Goal: Check status: Check status

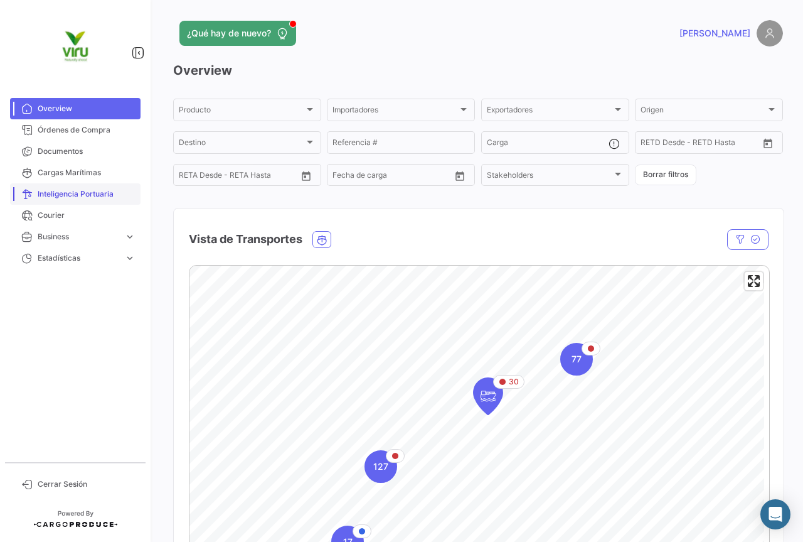
click at [92, 192] on span "Inteligencia Portuaria" at bounding box center [87, 193] width 98 height 11
click at [91, 169] on span "Cargas Marítimas" at bounding box center [87, 172] width 98 height 11
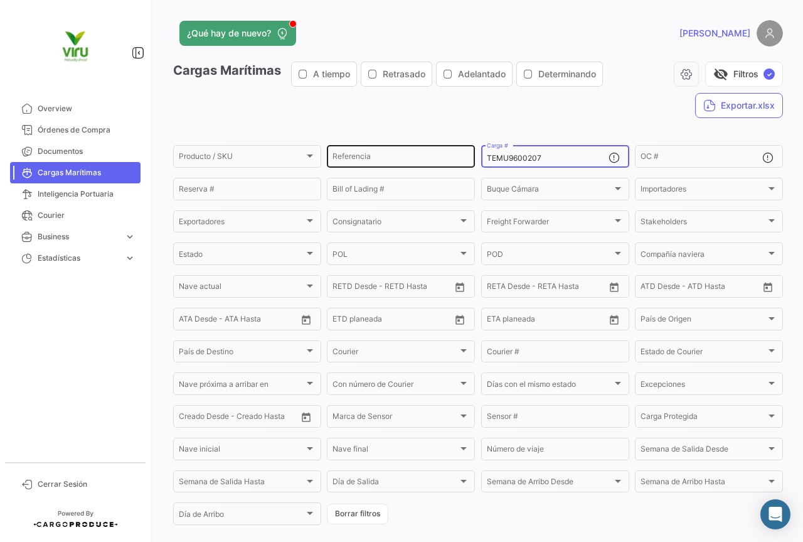
drag, startPoint x: 577, startPoint y: 154, endPoint x: 472, endPoint y: 158, distance: 104.8
click at [0, 0] on div "Producto / SKU Producto / SKU Referencia TEMU9600207 Carga # OC # Reserva # Bil…" at bounding box center [0, 0] width 0 height 0
paste input "CGMU695012"
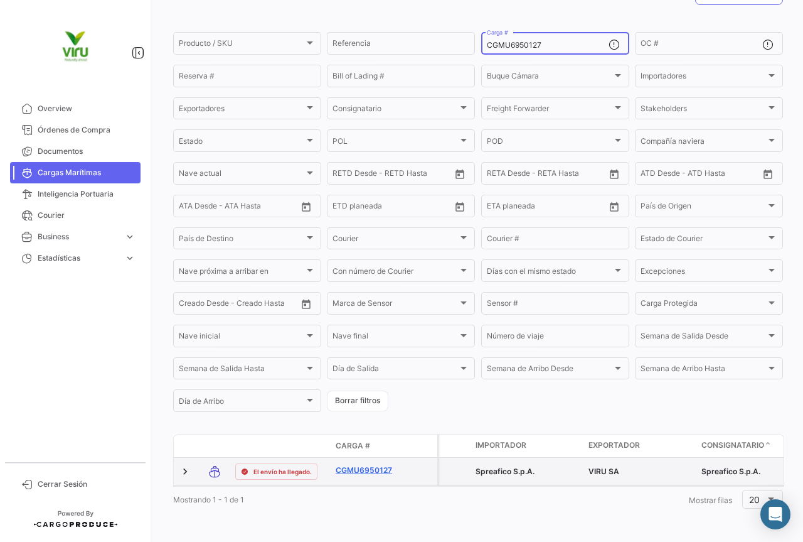
type input "CGMU6950127"
click at [377, 464] on link "CGMU6950127" at bounding box center [368, 469] width 65 height 11
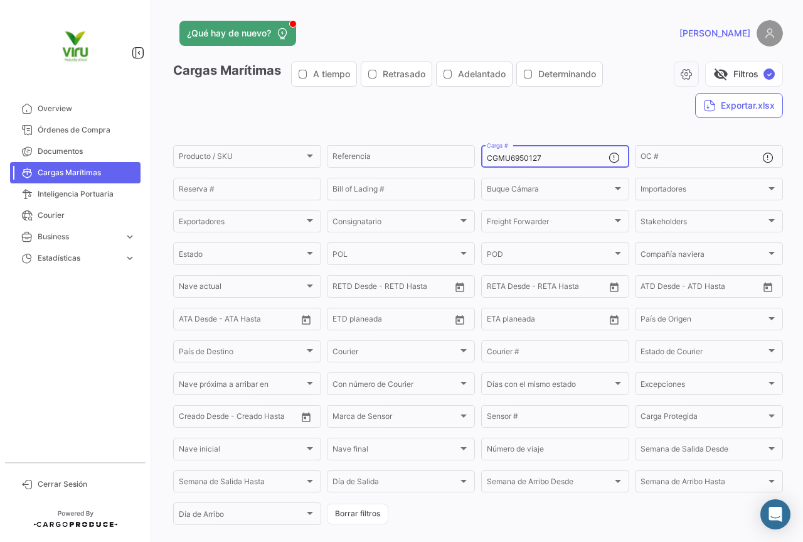
drag, startPoint x: 574, startPoint y: 163, endPoint x: 554, endPoint y: 159, distance: 19.8
click at [554, 159] on div "CGMU6950127 Carga #" at bounding box center [548, 155] width 122 height 24
drag, startPoint x: 553, startPoint y: 158, endPoint x: 486, endPoint y: 151, distance: 67.5
click at [487, 151] on div "CGMU6950127 Carga #" at bounding box center [548, 155] width 122 height 24
paste input "7613"
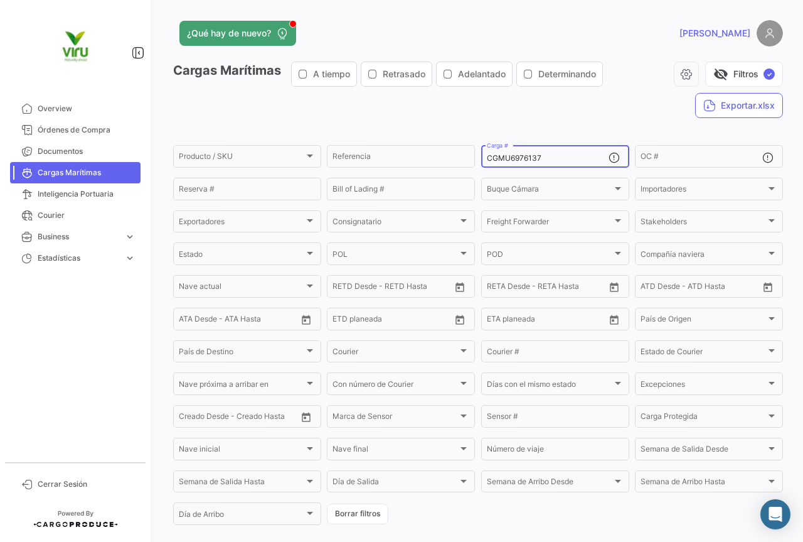
type input "CGMU6976137"
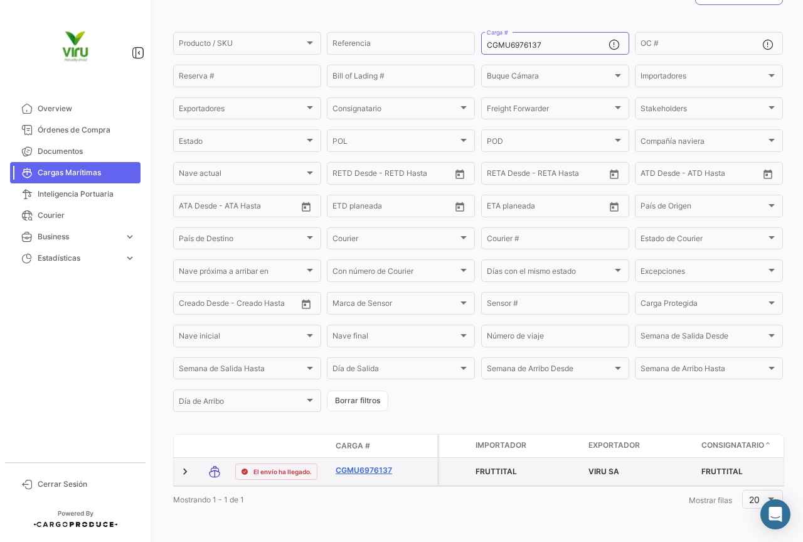
click at [387, 464] on link "CGMU6976137" at bounding box center [368, 469] width 65 height 11
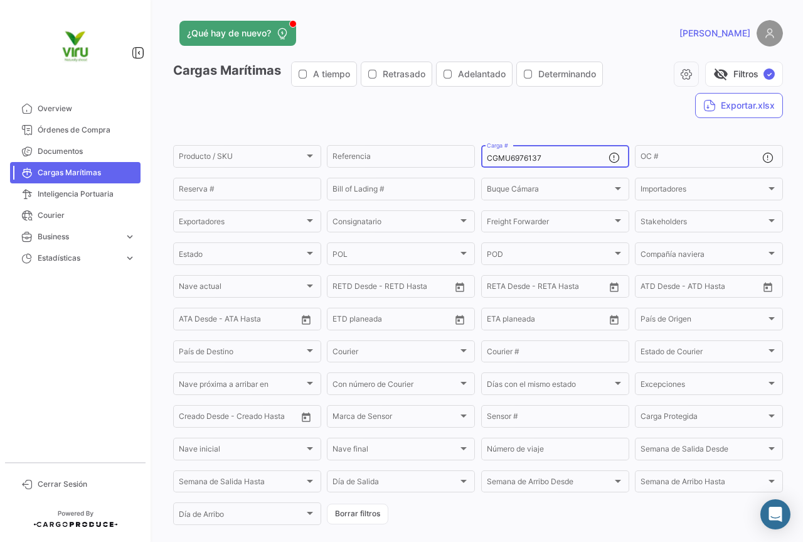
drag, startPoint x: 575, startPoint y: 154, endPoint x: 476, endPoint y: 156, distance: 98.5
click at [476, 156] on form "Producto / SKU Producto / SKU Referencia CGMU6976137 Carga # OC # Reserva # Bil…" at bounding box center [478, 334] width 610 height 383
paste input "48686"
type input "CGMU6948686"
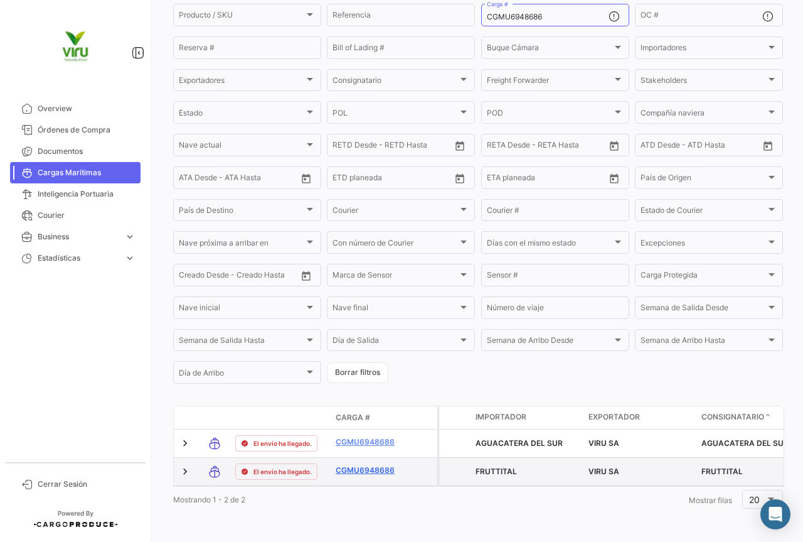
click at [386, 464] on link "CGMU6948686" at bounding box center [368, 469] width 65 height 11
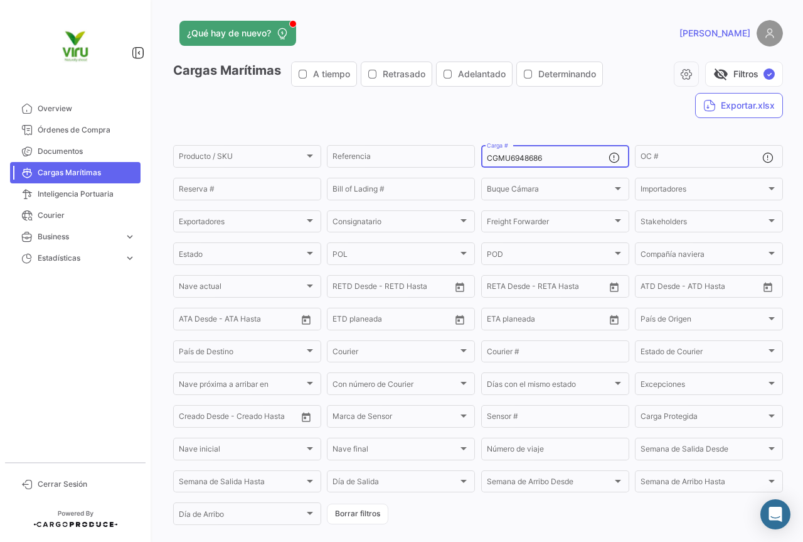
drag, startPoint x: 576, startPoint y: 157, endPoint x: 479, endPoint y: 149, distance: 96.9
click at [481, 149] on div "CGMU6948686 Carga #" at bounding box center [555, 155] width 148 height 24
paste input "94758"
type input "CGMU6994758"
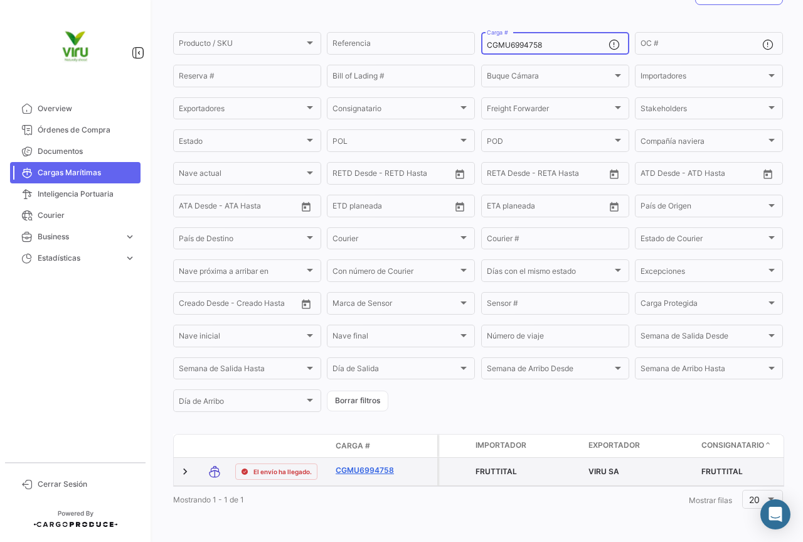
click at [360, 464] on link "CGMU6994758" at bounding box center [368, 469] width 65 height 11
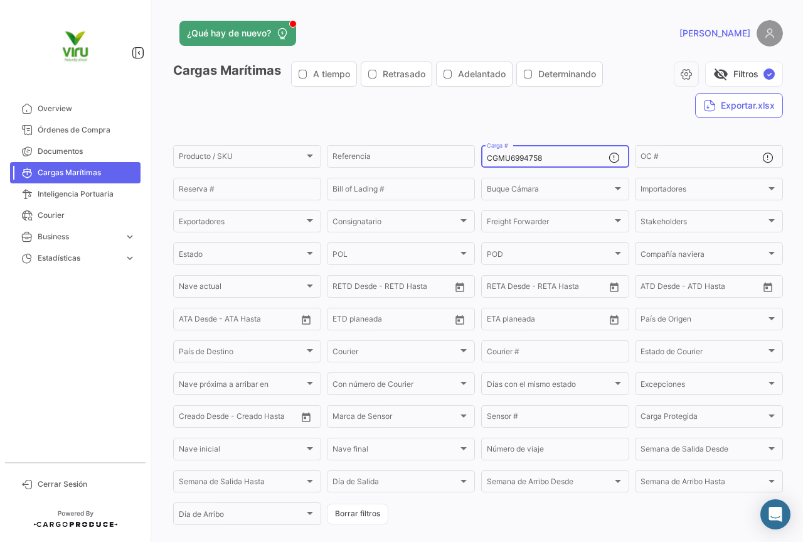
drag, startPoint x: 554, startPoint y: 158, endPoint x: 477, endPoint y: 161, distance: 77.2
click at [477, 161] on form "Producto / SKU Producto / SKU Referencia CGMU6994758 Carga # OC # Reserva # Bil…" at bounding box center [478, 334] width 610 height 383
paste input "69837"
type input "CGMU6969837"
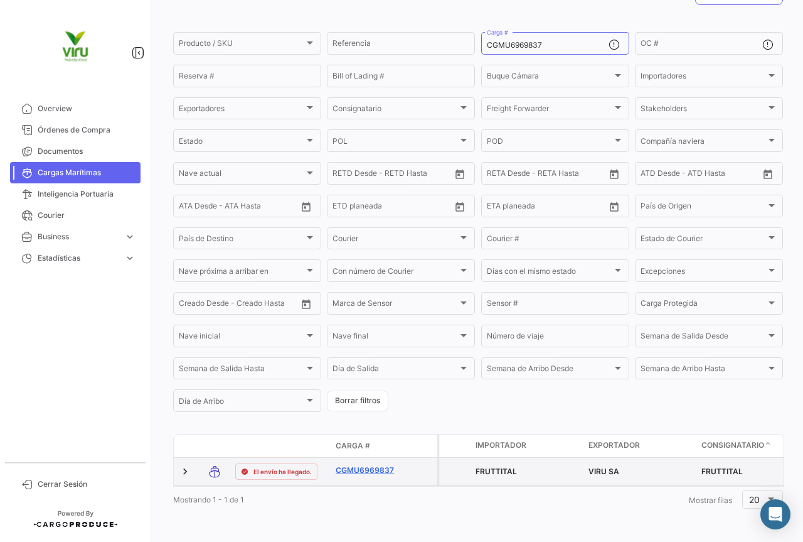
click at [376, 464] on link "CGMU6969837" at bounding box center [368, 469] width 65 height 11
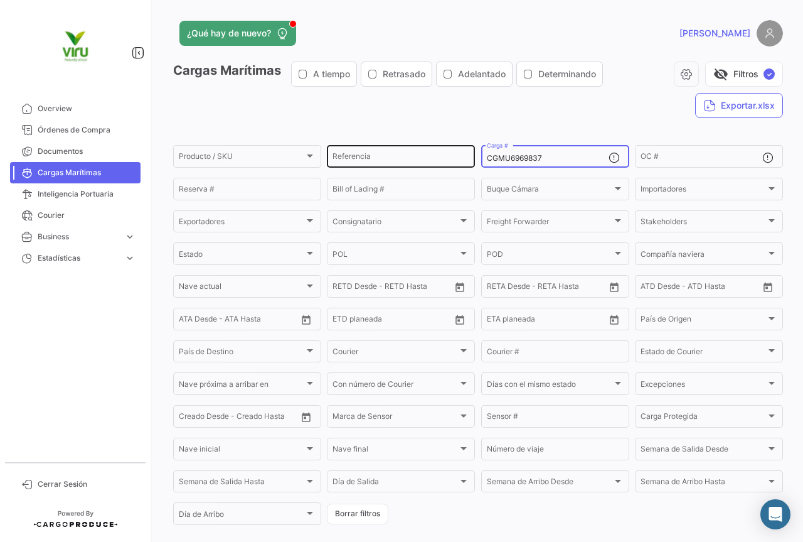
drag, startPoint x: 577, startPoint y: 157, endPoint x: 471, endPoint y: 161, distance: 106.7
click at [0, 0] on div "Producto / SKU Producto / SKU Referencia CGMU6969837 Carga # OC # Reserva # Bil…" at bounding box center [0, 0] width 0 height 0
paste input "16565"
type input "CGMU6916565"
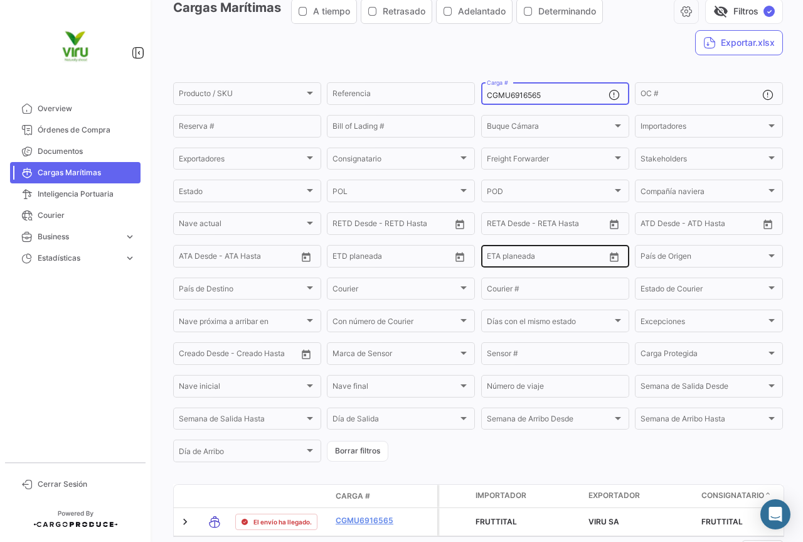
scroll to position [127, 0]
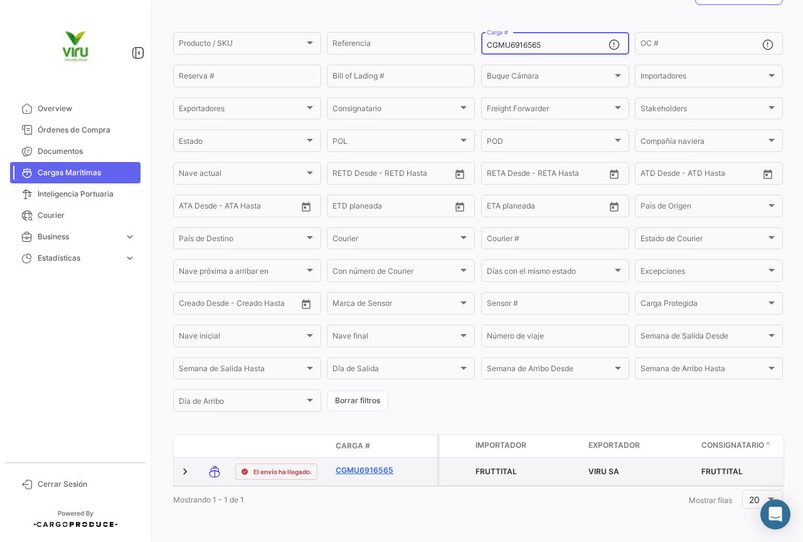
click at [352, 464] on link "CGMU6916565" at bounding box center [368, 469] width 65 height 11
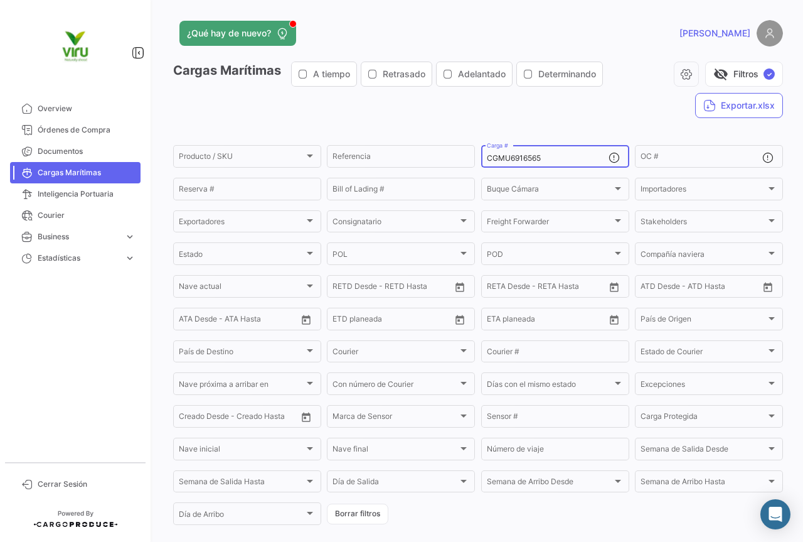
drag, startPoint x: 548, startPoint y: 161, endPoint x: 475, endPoint y: 151, distance: 73.5
click at [475, 151] on form "Producto / SKU Producto / SKU Referencia CGMU6916565 Carga # OC # Reserva # Bil…" at bounding box center [478, 334] width 610 height 383
paste input "7018426"
type input "CGMU7018426"
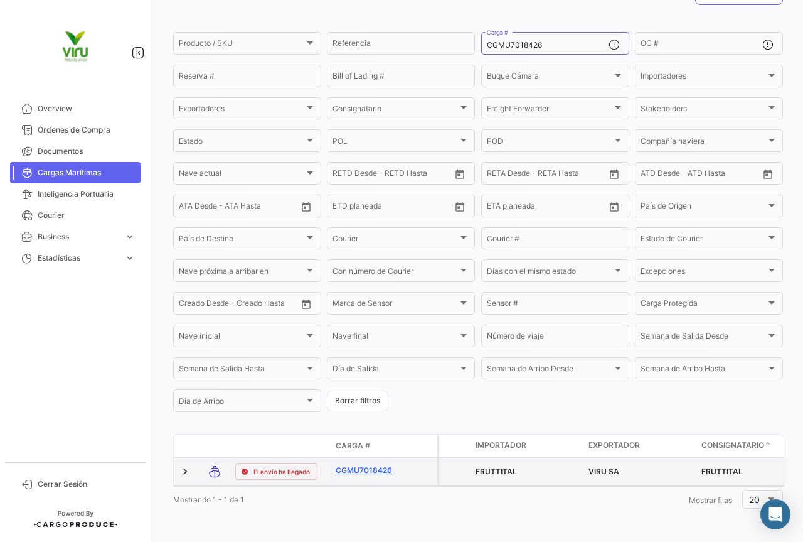
click at [376, 464] on link "CGMU7018426" at bounding box center [368, 469] width 65 height 11
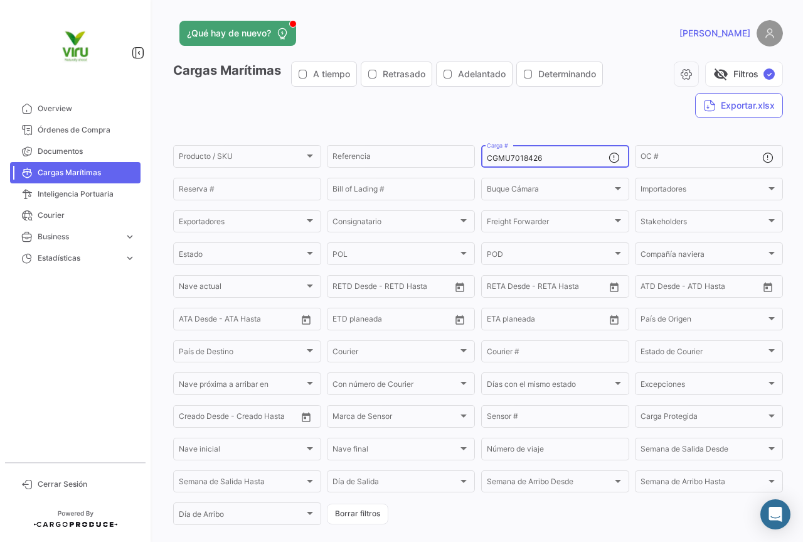
drag, startPoint x: 575, startPoint y: 159, endPoint x: 473, endPoint y: 158, distance: 102.9
click at [473, 158] on form "Producto / SKU Producto / SKU Referencia CGMU7018426 Carga # OC # Reserva # Bil…" at bounding box center [478, 334] width 610 height 383
paste input "6934403"
type input "CGMU6934403"
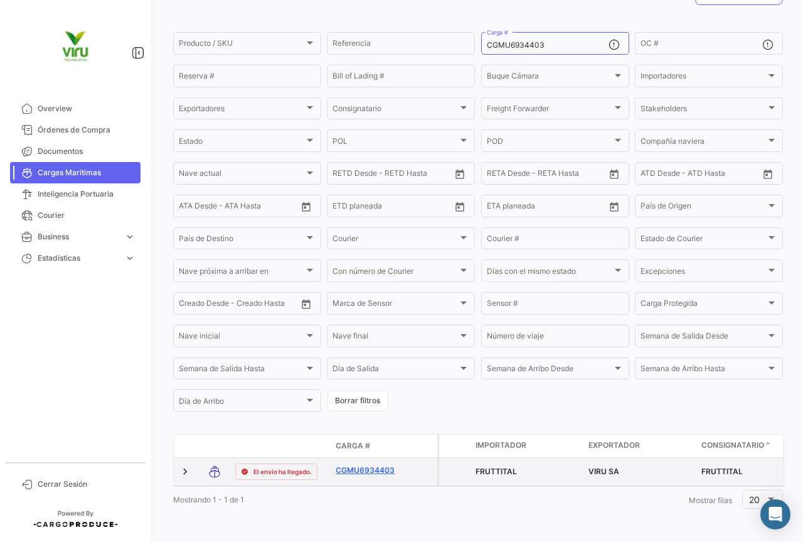
click at [366, 464] on link "CGMU6934403" at bounding box center [368, 469] width 65 height 11
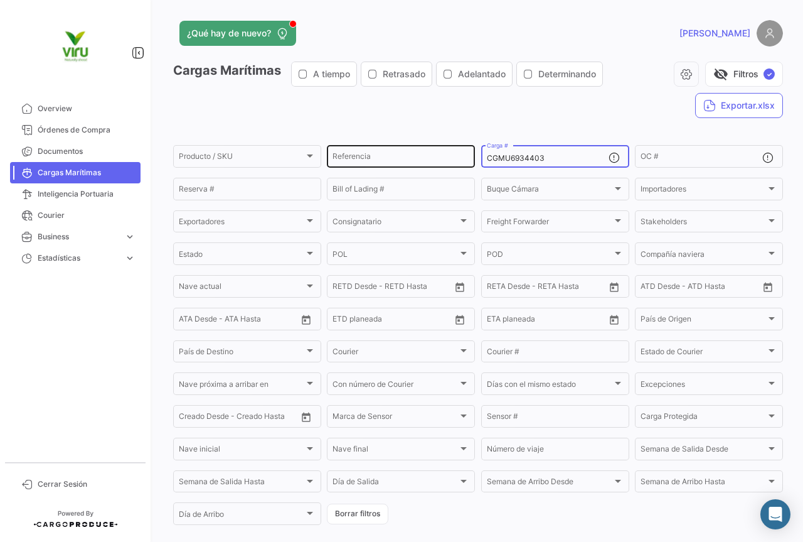
drag, startPoint x: 572, startPoint y: 161, endPoint x: 469, endPoint y: 152, distance: 102.7
click at [0, 0] on div "Producto / SKU Producto / SKU Referencia CGMU6934403 Carga # OC # Reserva # Bil…" at bounding box center [0, 0] width 0 height 0
paste input "42630"
type input "CGMU6942630"
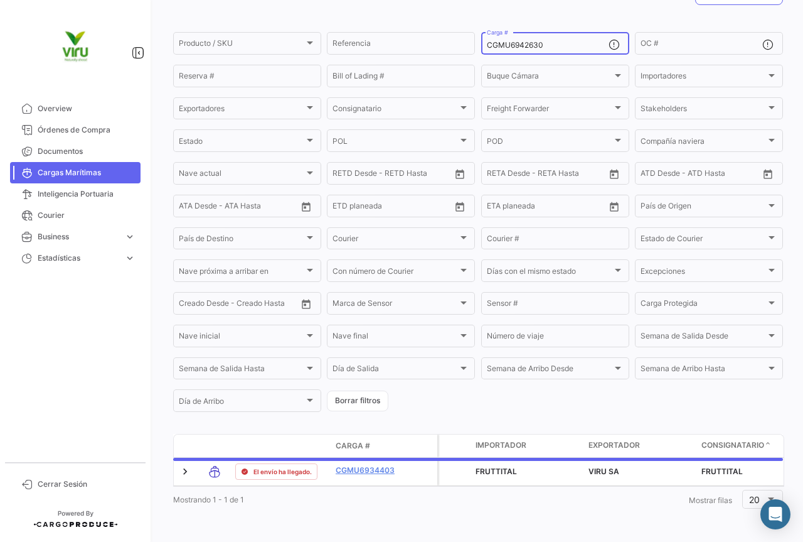
scroll to position [127, 0]
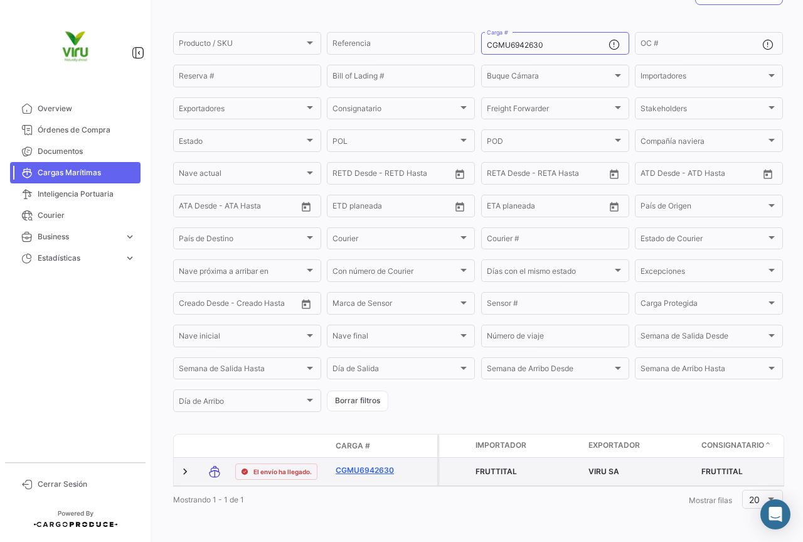
click at [380, 464] on link "CGMU6942630" at bounding box center [368, 469] width 65 height 11
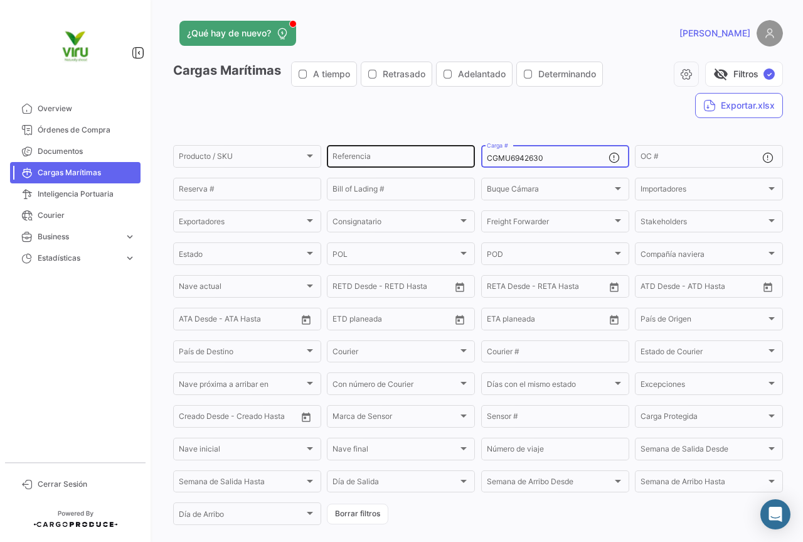
drag, startPoint x: 562, startPoint y: 155, endPoint x: 455, endPoint y: 154, distance: 107.3
click at [0, 0] on div "Producto / SKU Producto / SKU Referencia CGMU6942630 Carga # OC # Reserva # Bil…" at bounding box center [0, 0] width 0 height 0
paste input "63926"
type input "CGMU6963926"
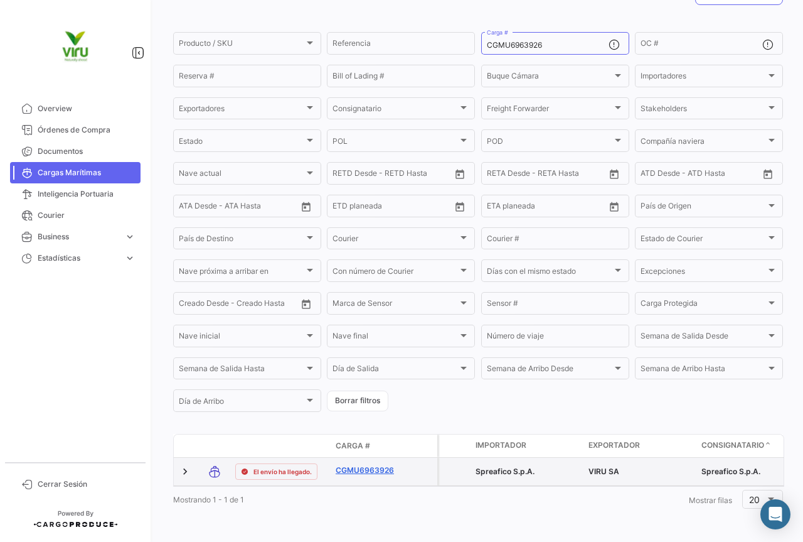
click at [363, 464] on link "CGMU6963926" at bounding box center [368, 469] width 65 height 11
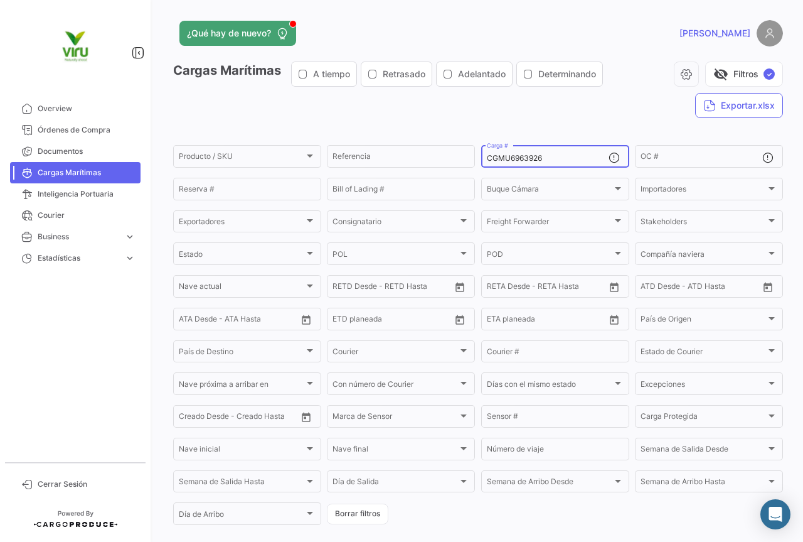
drag, startPoint x: 568, startPoint y: 158, endPoint x: 484, endPoint y: 146, distance: 84.3
click at [487, 146] on div "CGMU6963926 Carga #" at bounding box center [548, 155] width 122 height 24
paste input "55643"
type input "CGMU6955643"
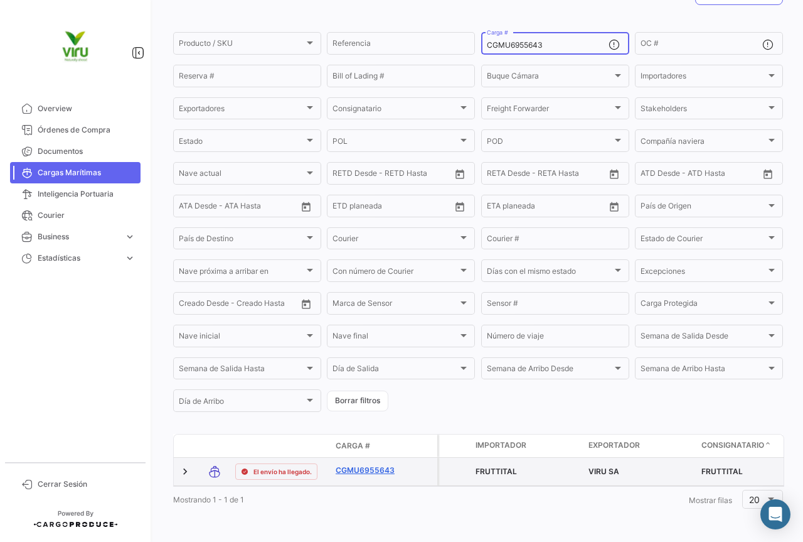
click at [365, 464] on link "CGMU6955643" at bounding box center [368, 469] width 65 height 11
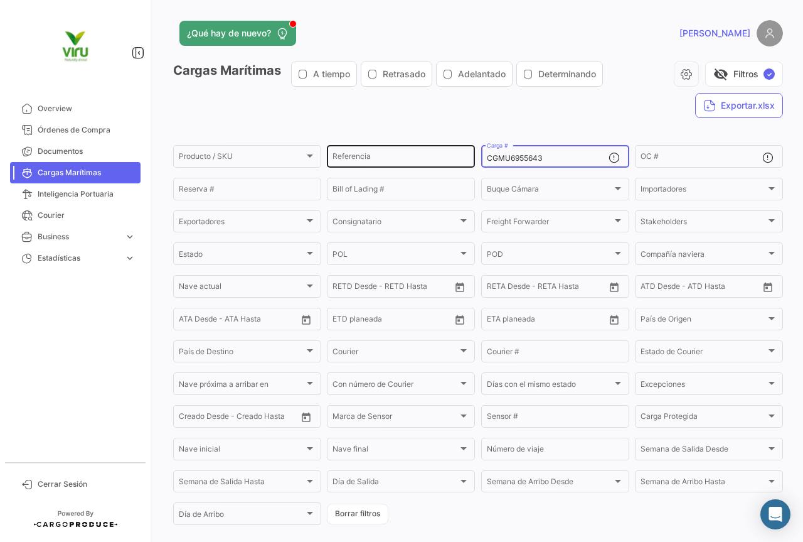
drag, startPoint x: 575, startPoint y: 156, endPoint x: 459, endPoint y: 162, distance: 116.9
click at [0, 0] on div "Producto / SKU Producto / SKU Referencia CGMU6955643 Carga # OC # Reserva # Bil…" at bounding box center [0, 0] width 0 height 0
paste input "77030"
type input "CGMU6977030"
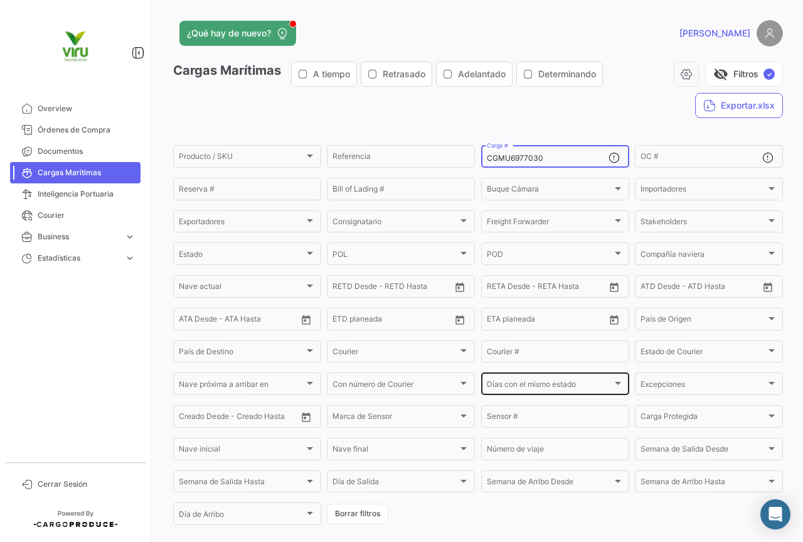
scroll to position [127, 0]
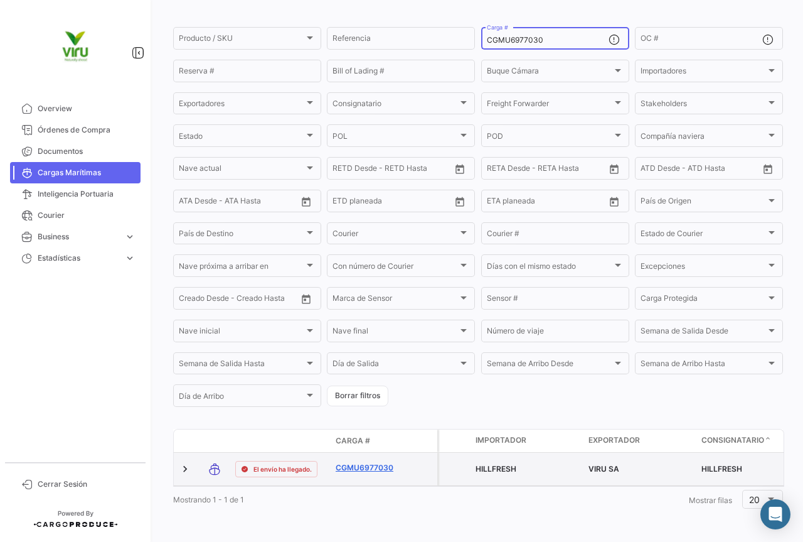
click at [372, 462] on link "CGMU6977030" at bounding box center [368, 467] width 65 height 11
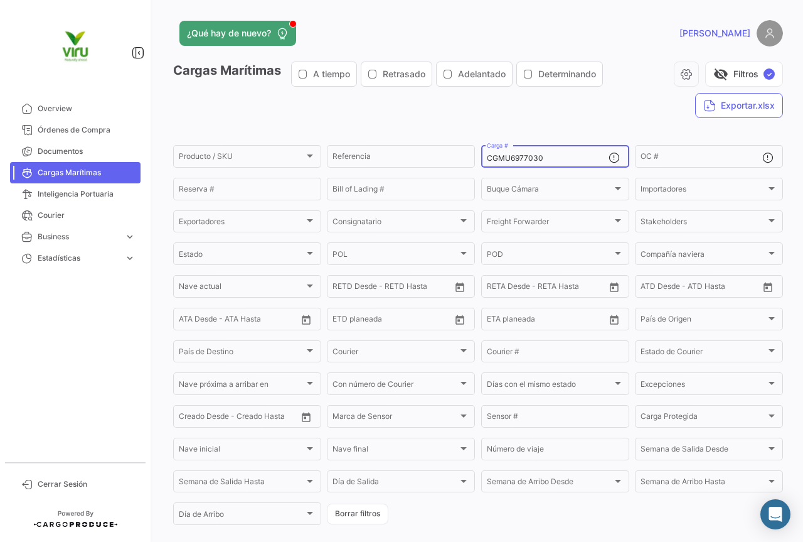
drag, startPoint x: 547, startPoint y: 159, endPoint x: 481, endPoint y: 159, distance: 66.5
click at [481, 159] on div "CGMU6977030 Carga #" at bounding box center [555, 155] width 148 height 24
paste input "50451"
type input "CGMU6950451"
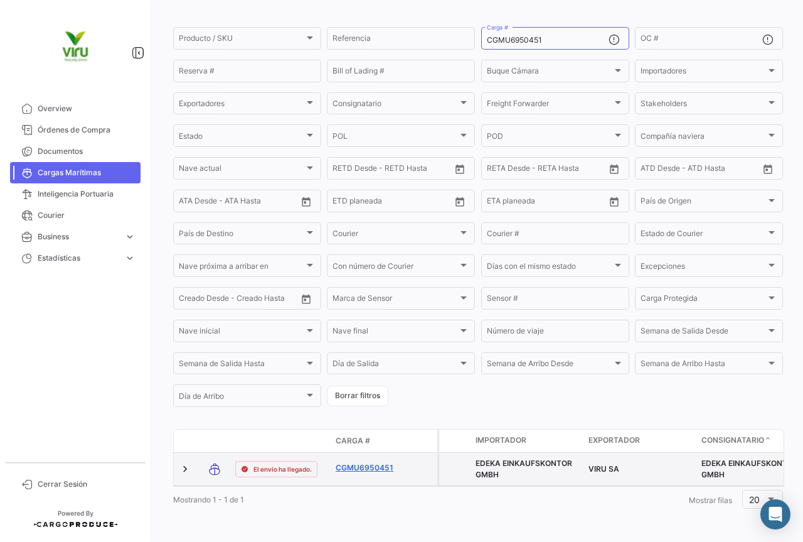
click at [361, 462] on link "CGMU6950451" at bounding box center [368, 467] width 65 height 11
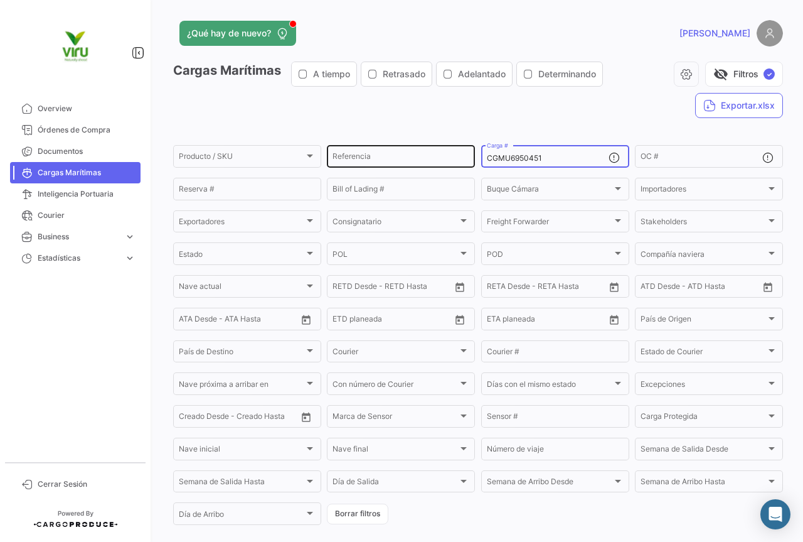
drag, startPoint x: 555, startPoint y: 159, endPoint x: 462, endPoint y: 159, distance: 92.9
click at [0, 0] on div "Producto / SKU Producto / SKU Referencia CGMU6950451 Carga # OC # Reserva # Bil…" at bounding box center [0, 0] width 0 height 0
paste input "20729"
type input "CGMU6920729"
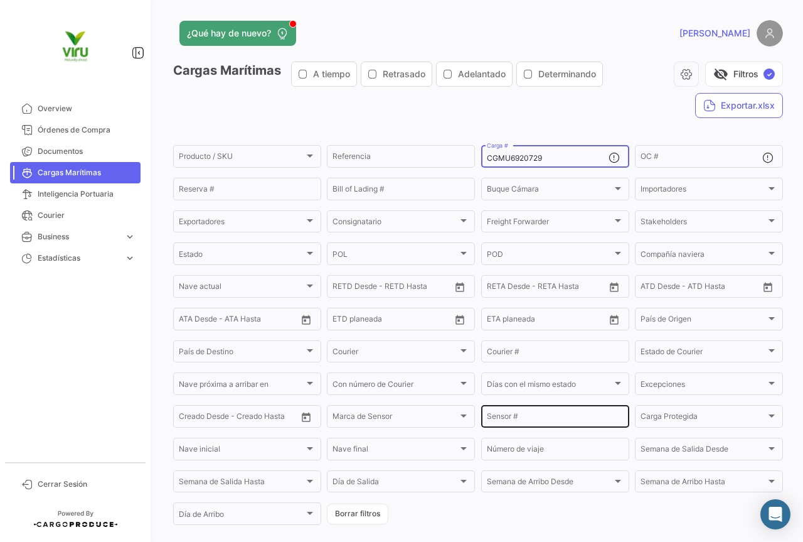
scroll to position [127, 0]
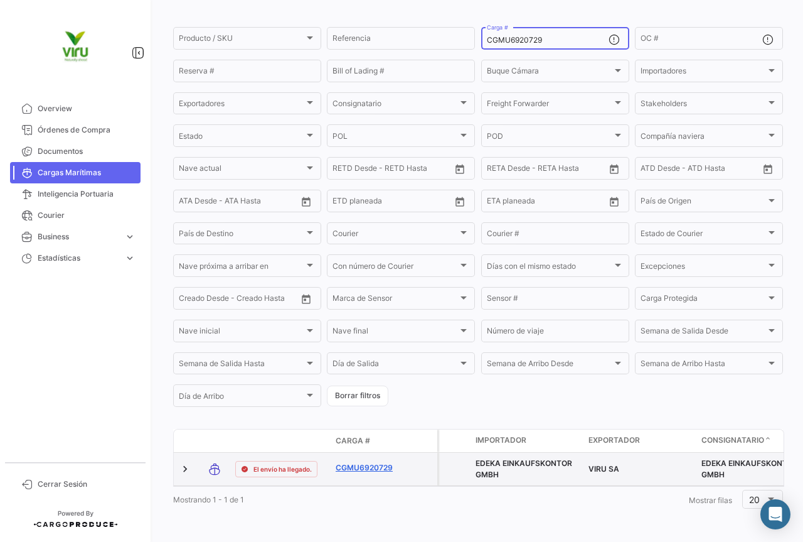
click at [375, 462] on link "CGMU6920729" at bounding box center [368, 467] width 65 height 11
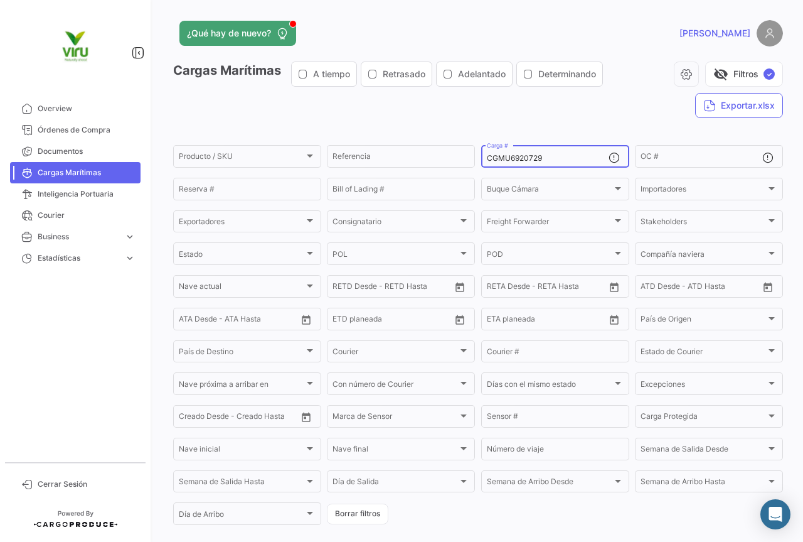
drag, startPoint x: 565, startPoint y: 157, endPoint x: 485, endPoint y: 158, distance: 80.3
click at [487, 158] on input "CGMU6920729" at bounding box center [548, 158] width 122 height 9
paste input "83497"
type input "CGMU6983497"
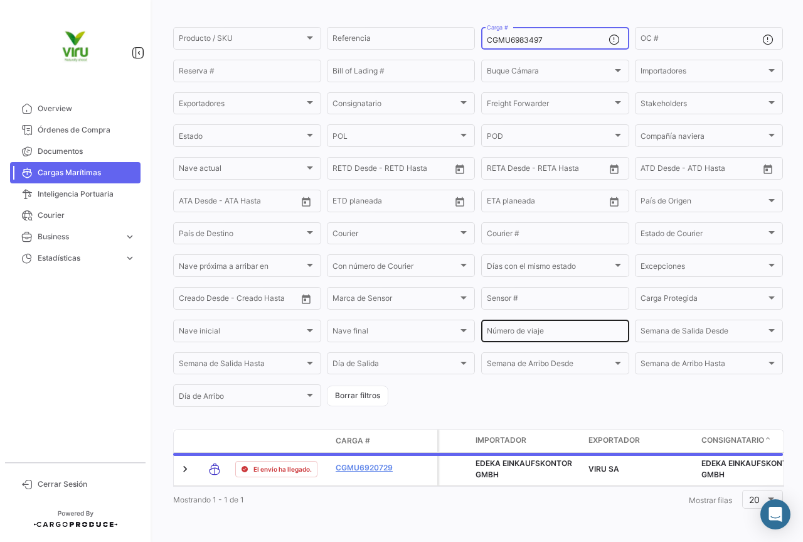
scroll to position [127, 0]
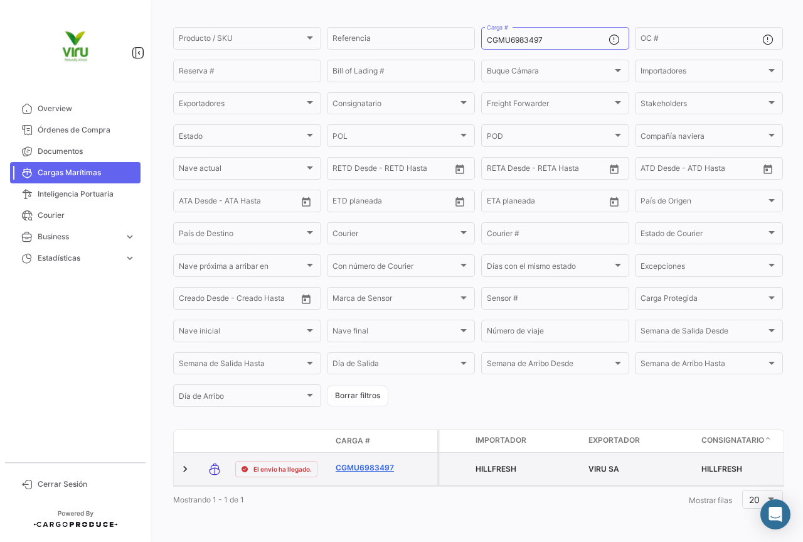
click at [366, 462] on link "CGMU6983497" at bounding box center [368, 467] width 65 height 11
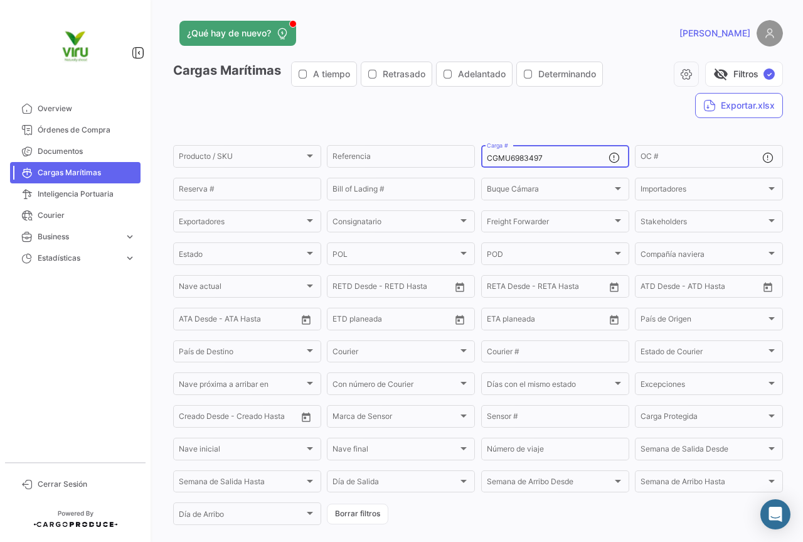
drag, startPoint x: 563, startPoint y: 159, endPoint x: 474, endPoint y: 147, distance: 89.9
click at [474, 147] on form "Producto / SKU Producto / SKU Referencia CGMU6983497 Carga # OC # Reserva # Bil…" at bounding box center [478, 334] width 610 height 383
paste input "701221"
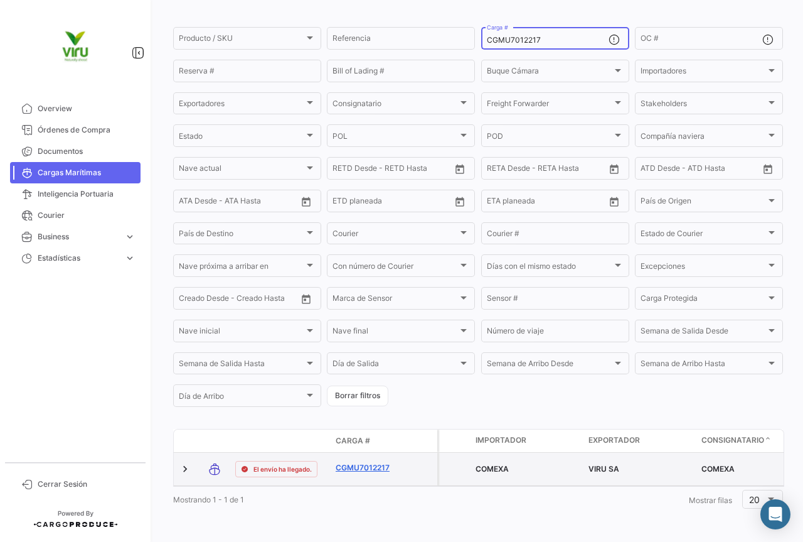
type input "CGMU7012217"
click at [386, 462] on link "CGMU7012217" at bounding box center [368, 467] width 65 height 11
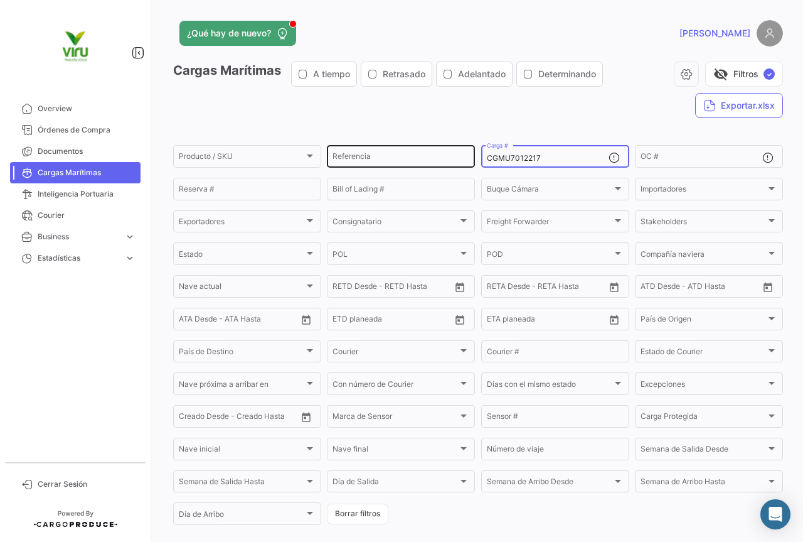
drag, startPoint x: 555, startPoint y: 161, endPoint x: 472, endPoint y: 153, distance: 83.2
click at [0, 0] on div "Producto / SKU Producto / SKU Referencia CGMU7012217 Carga # OC # Reserva # Bil…" at bounding box center [0, 0] width 0 height 0
drag, startPoint x: 570, startPoint y: 159, endPoint x: 459, endPoint y: 150, distance: 111.5
click at [0, 0] on div "Producto / SKU Producto / SKU Referencia CGMU7012217 Carga # OC # Reserva # Bil…" at bounding box center [0, 0] width 0 height 0
paste input "69406"
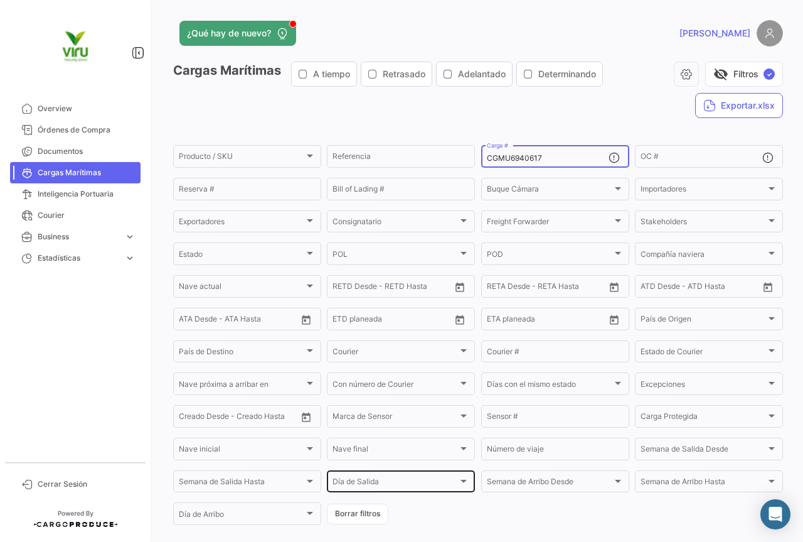
scroll to position [127, 0]
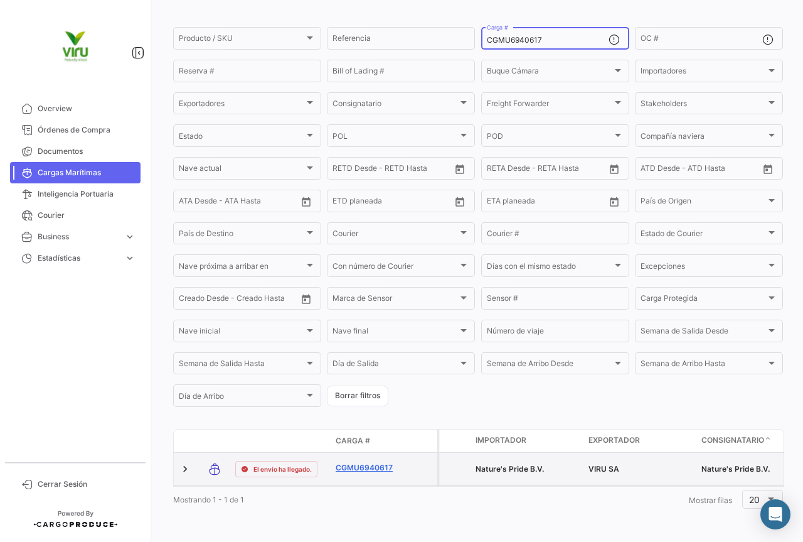
type input "CGMU6940617"
click at [362, 462] on link "CGMU6940617" at bounding box center [368, 467] width 65 height 11
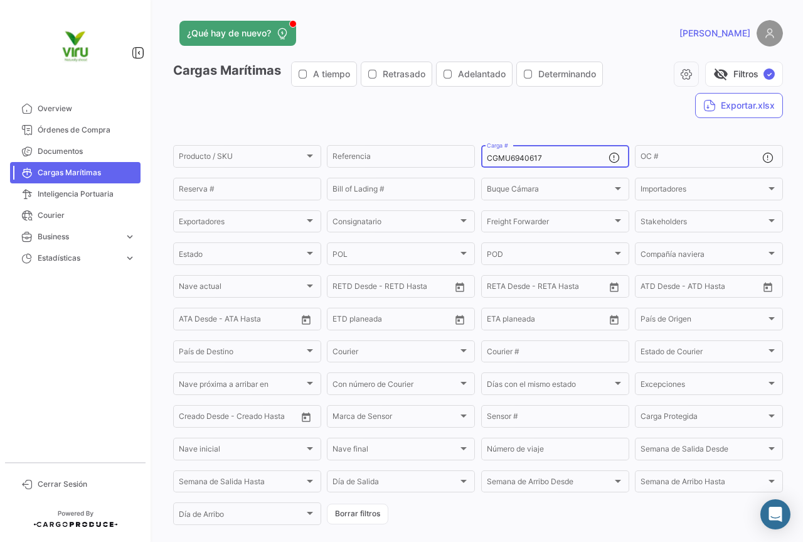
drag, startPoint x: 567, startPoint y: 158, endPoint x: 478, endPoint y: 156, distance: 89.1
click at [481, 156] on div "CGMU6940617 Carga #" at bounding box center [555, 155] width 148 height 24
paste input "4464"
type input "CGMU6944464"
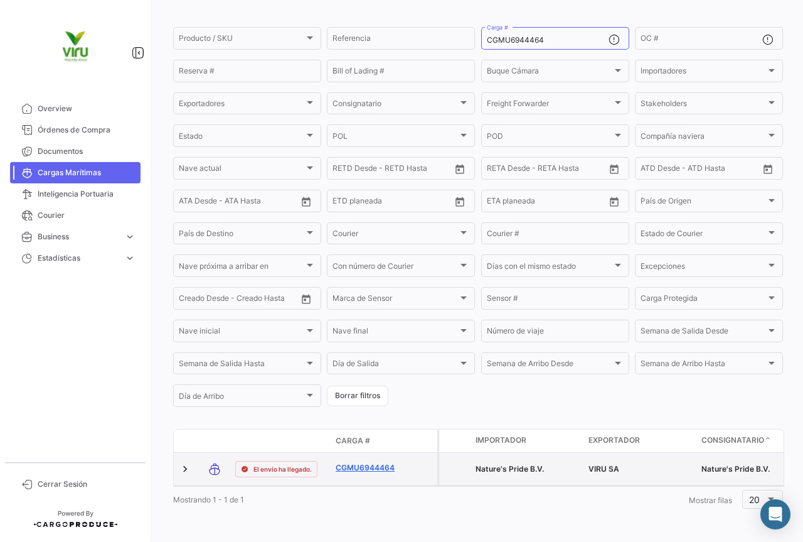
click at [385, 462] on link "CGMU6944464" at bounding box center [368, 467] width 65 height 11
